Goal: Find specific page/section: Find specific page/section

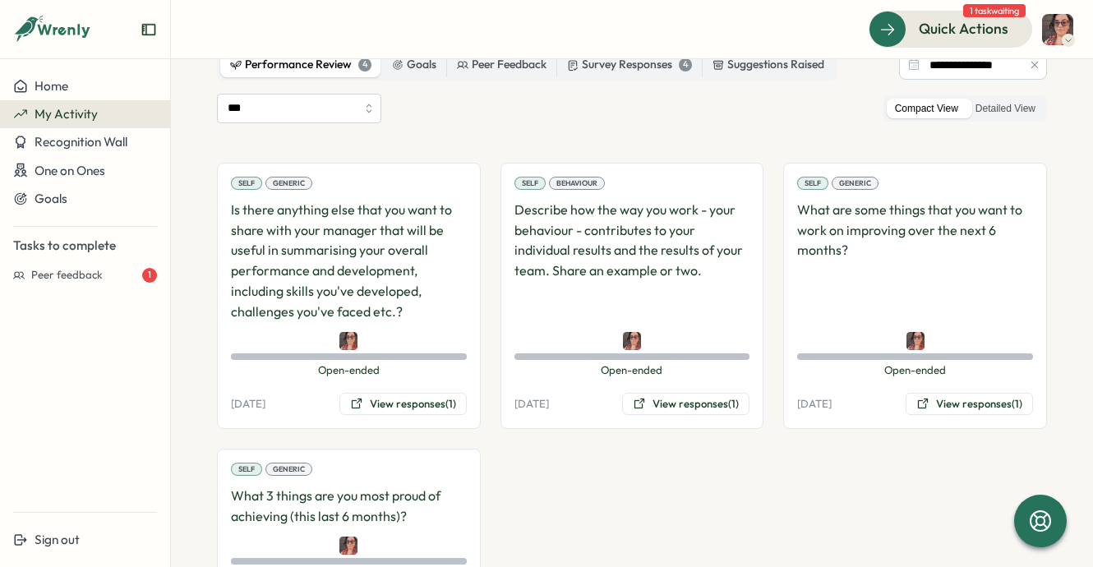
scroll to position [121, 0]
click at [976, 101] on label "Detailed View" at bounding box center [1005, 107] width 76 height 21
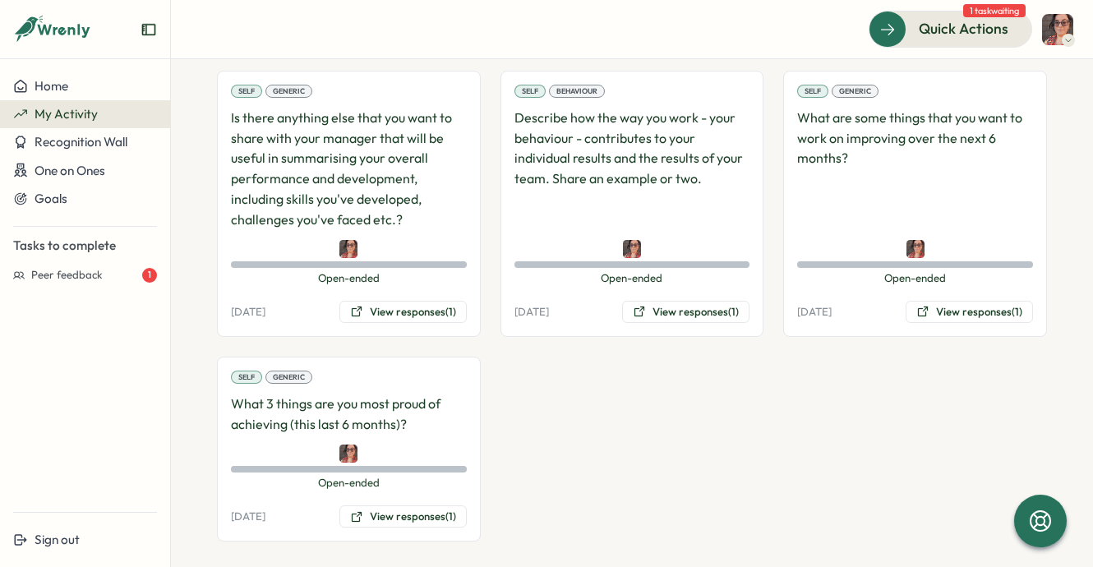
scroll to position [224, 0]
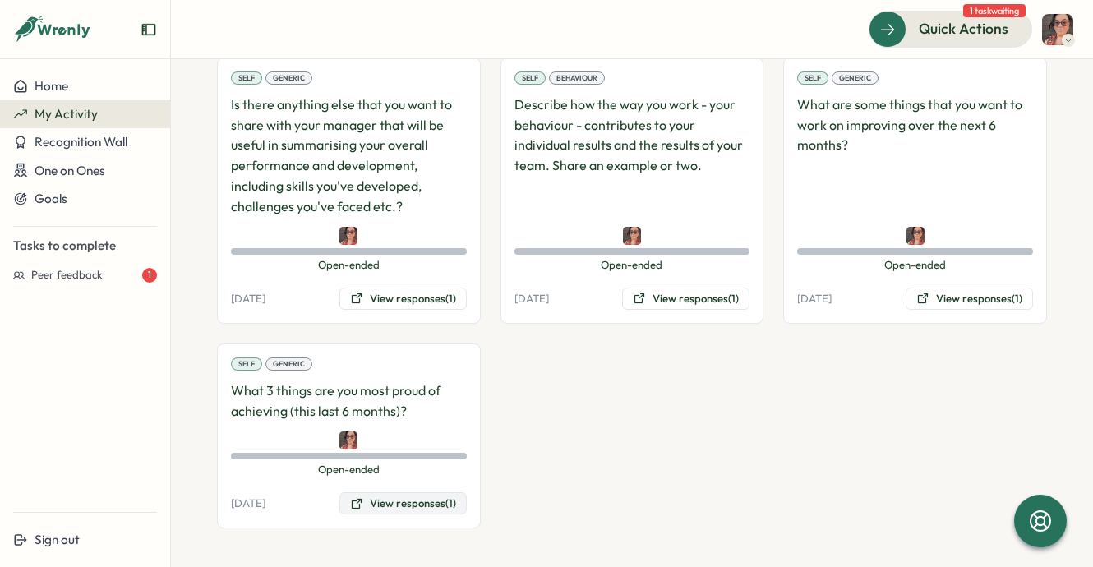
click at [394, 504] on button "View responses (1)" at bounding box center [402, 503] width 127 height 23
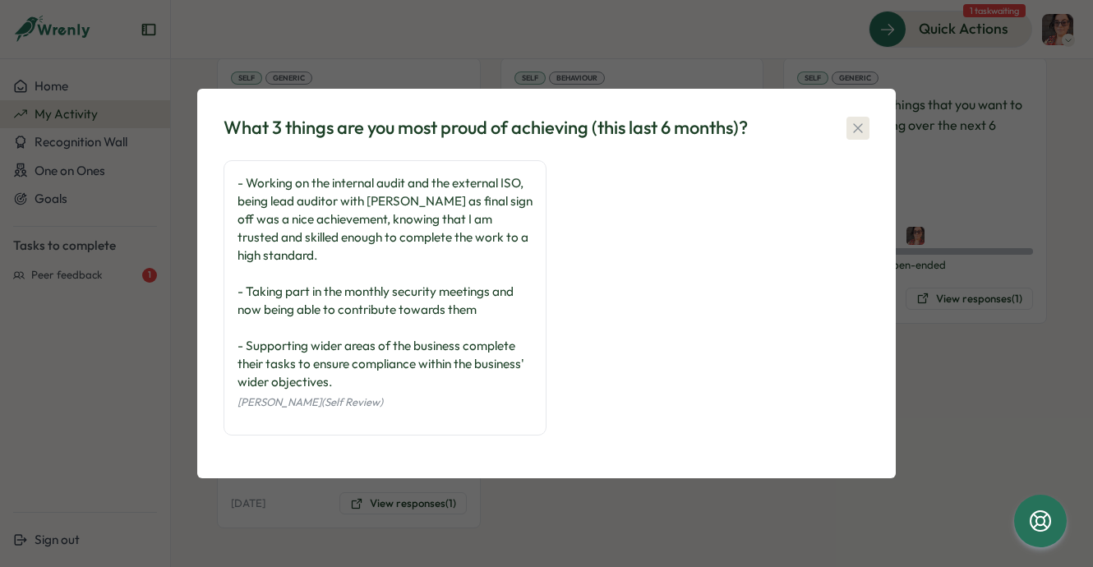
click at [857, 131] on icon "button" at bounding box center [857, 128] width 16 height 16
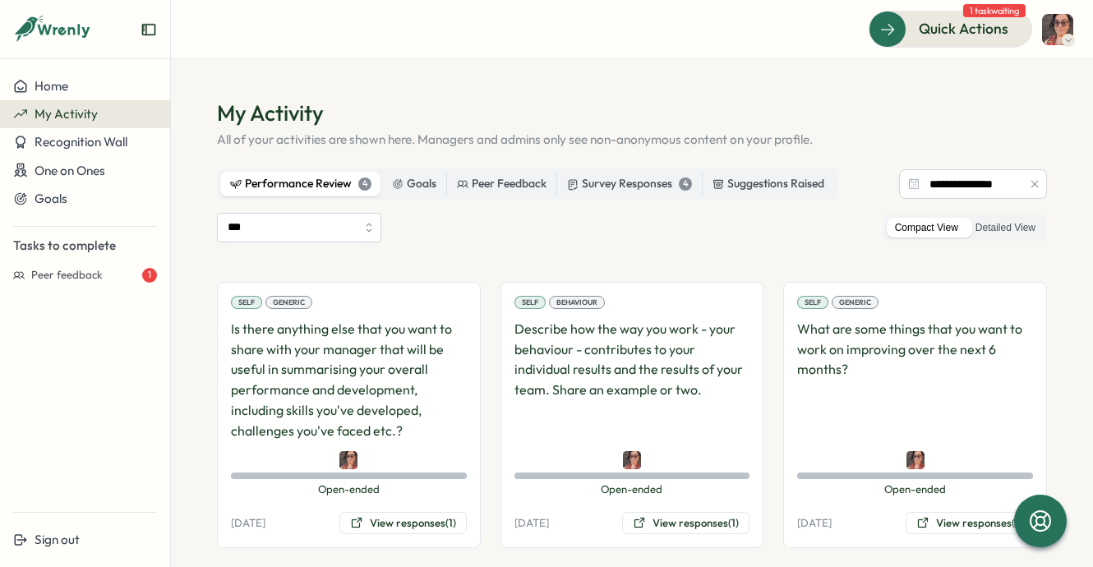
scroll to position [0, 0]
click at [612, 240] on div "*** Compact View Detailed View" at bounding box center [632, 228] width 830 height 30
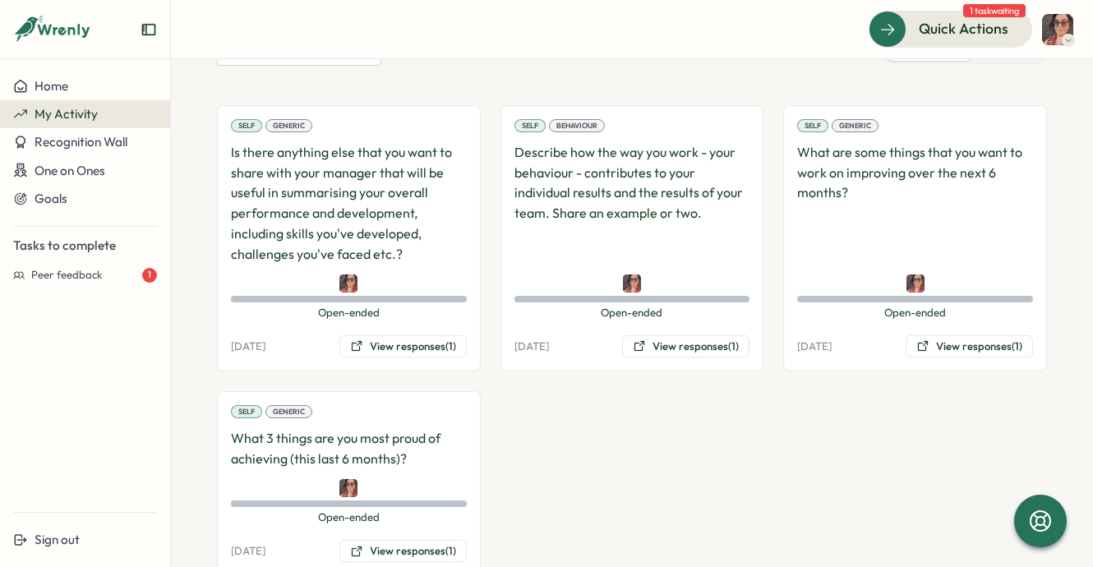
scroll to position [224, 0]
